Goal: Task Accomplishment & Management: Manage account settings

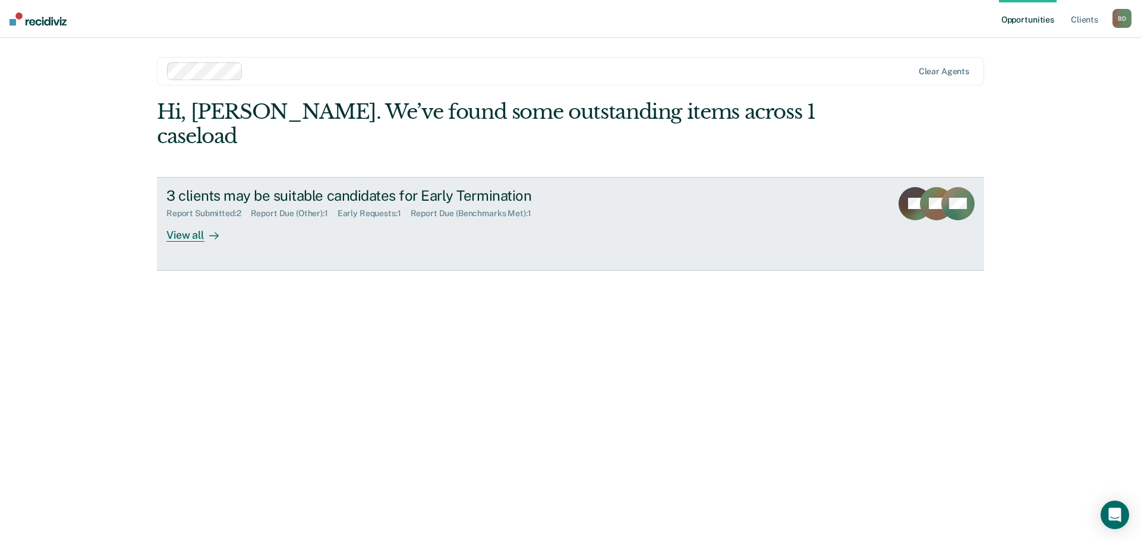
click at [273, 187] on div "3 clients may be suitable candidates for Early Termination" at bounding box center [374, 195] width 417 height 17
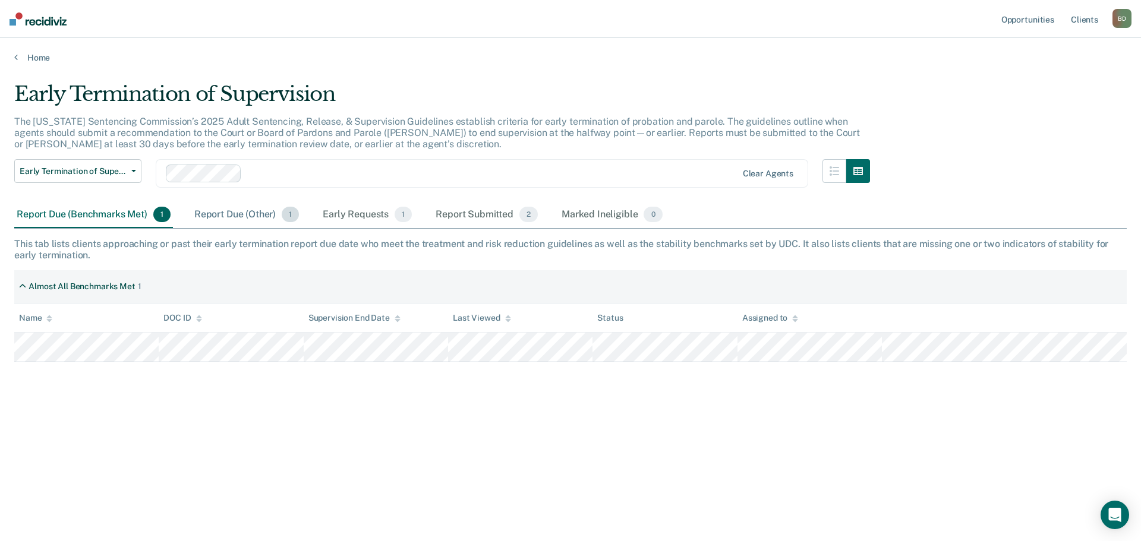
click at [232, 212] on div "Report Due (Other) 1" at bounding box center [246, 215] width 109 height 26
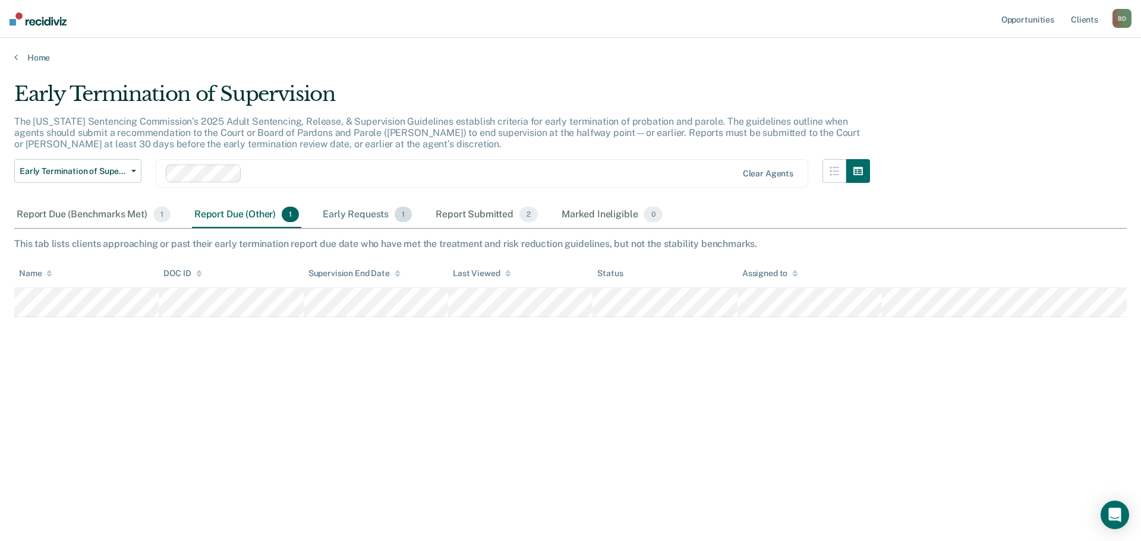
click at [360, 213] on div "Early Requests 1" at bounding box center [367, 215] width 94 height 26
click at [477, 212] on div "Report Submitted 2" at bounding box center [486, 215] width 107 height 26
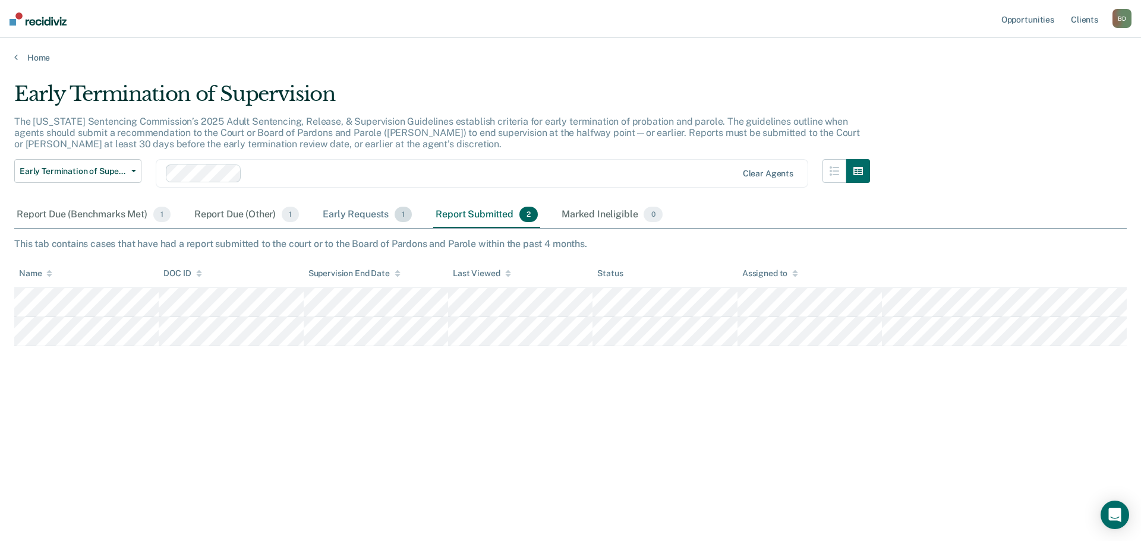
click at [359, 211] on div "Early Requests 1" at bounding box center [367, 215] width 94 height 26
